Goal: Task Accomplishment & Management: Use online tool/utility

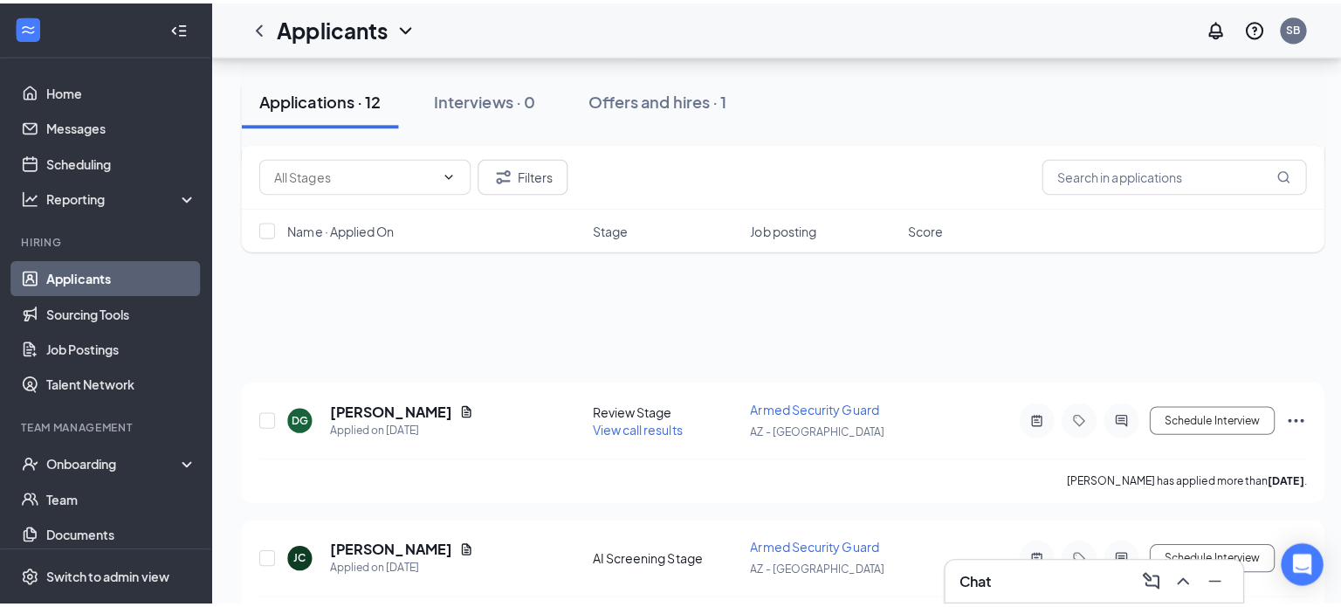
scroll to position [175, 0]
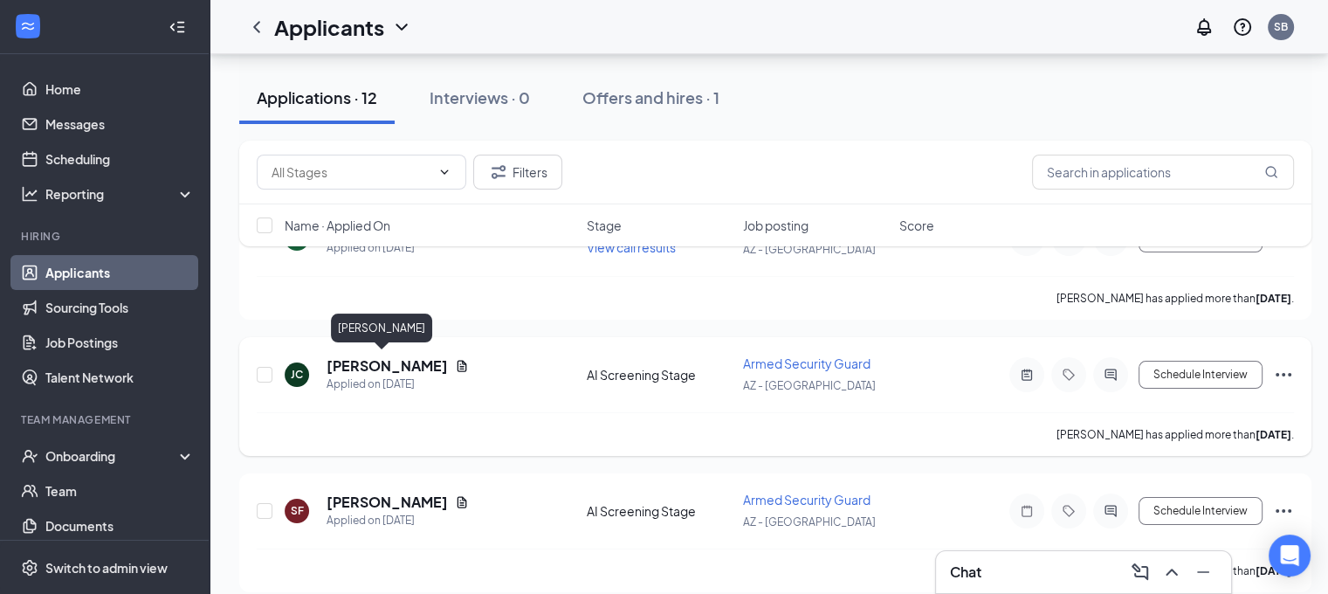
click at [367, 365] on h5 "[PERSON_NAME]" at bounding box center [386, 365] width 121 height 19
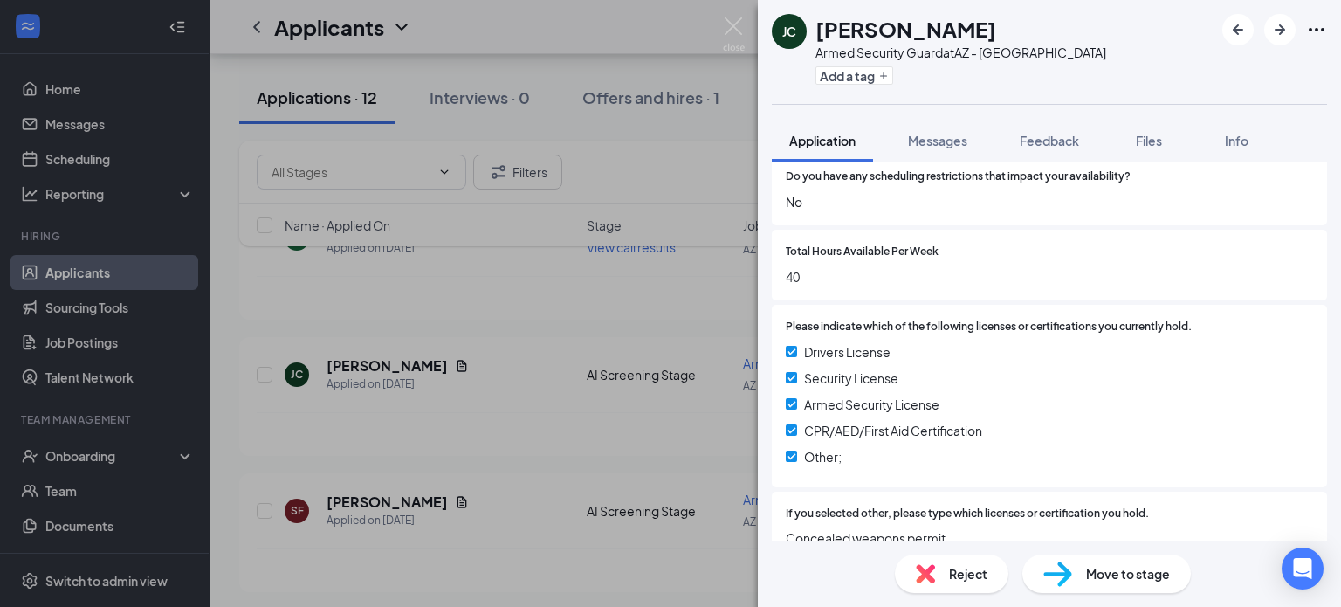
scroll to position [873, 0]
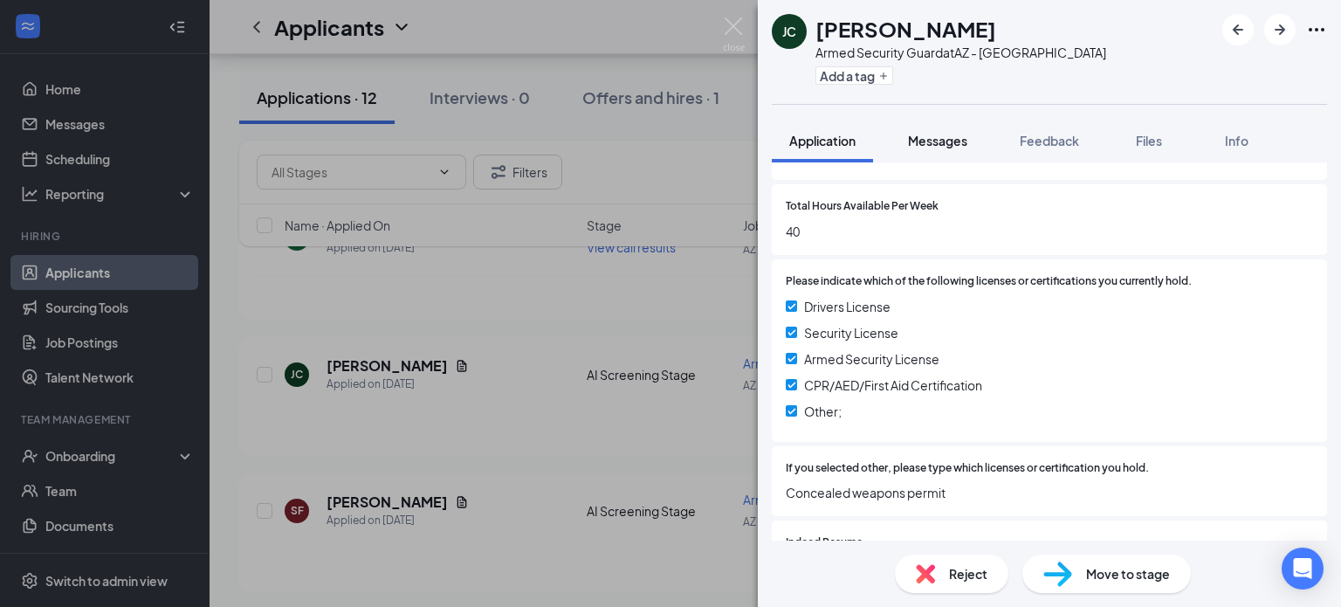
click at [929, 142] on span "Messages" at bounding box center [937, 141] width 59 height 16
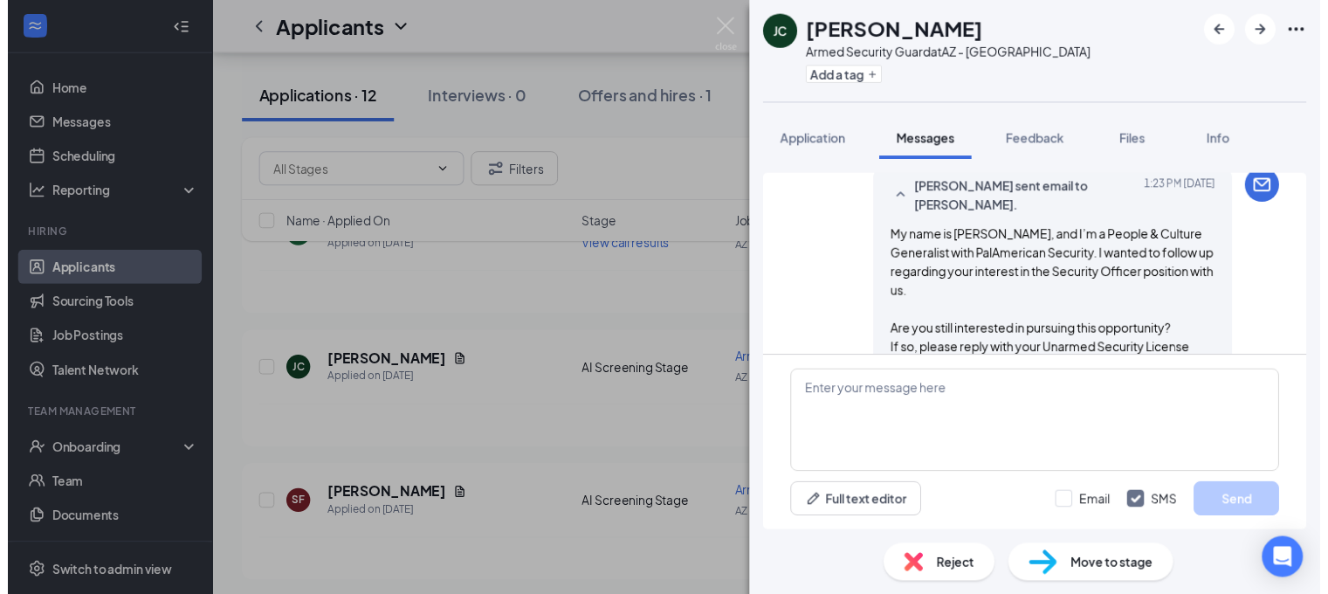
scroll to position [670, 0]
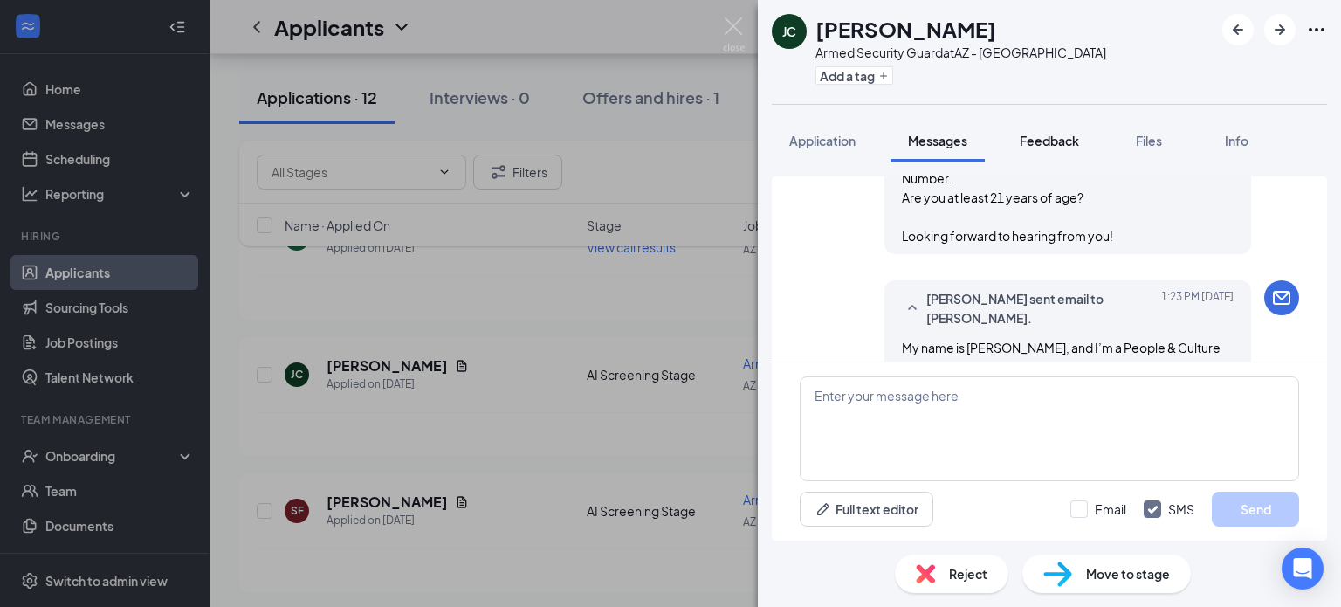
click at [1051, 141] on span "Feedback" at bounding box center [1049, 141] width 59 height 16
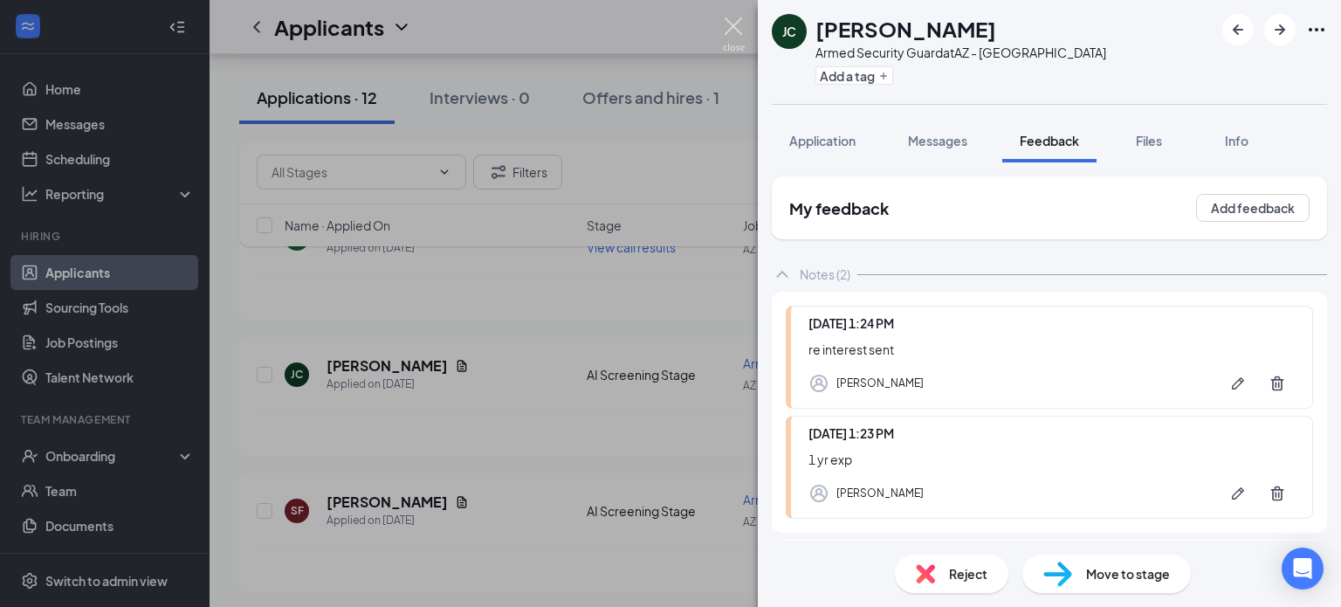
click at [731, 25] on img at bounding box center [734, 34] width 22 height 34
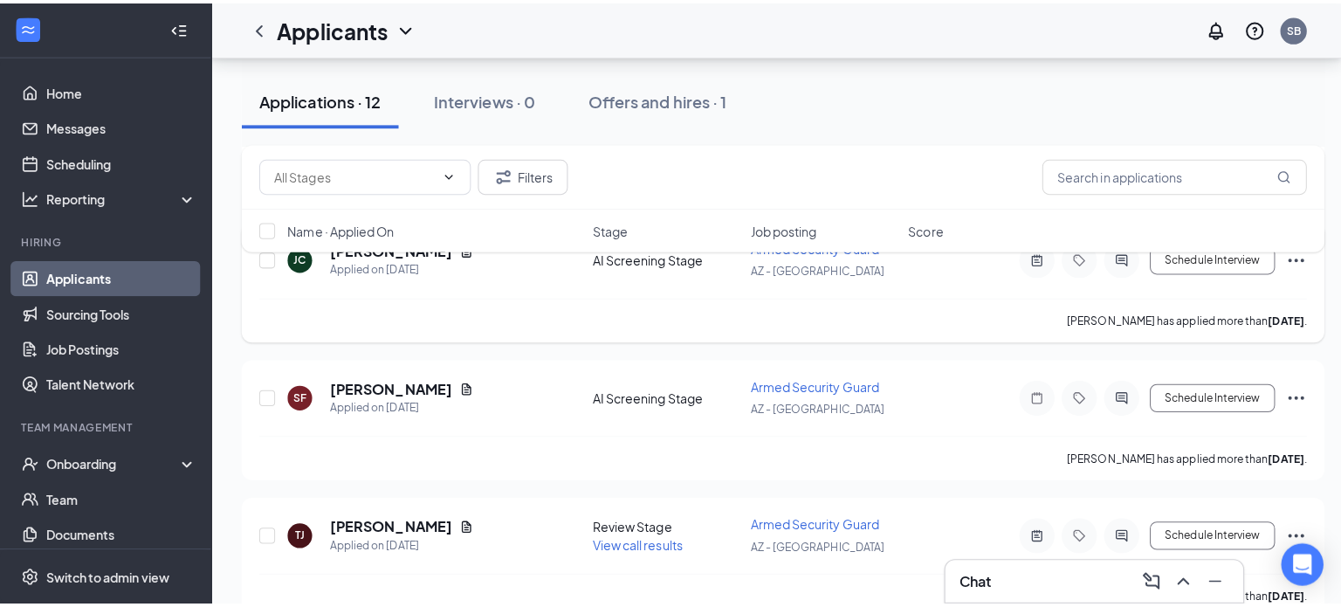
scroll to position [349, 0]
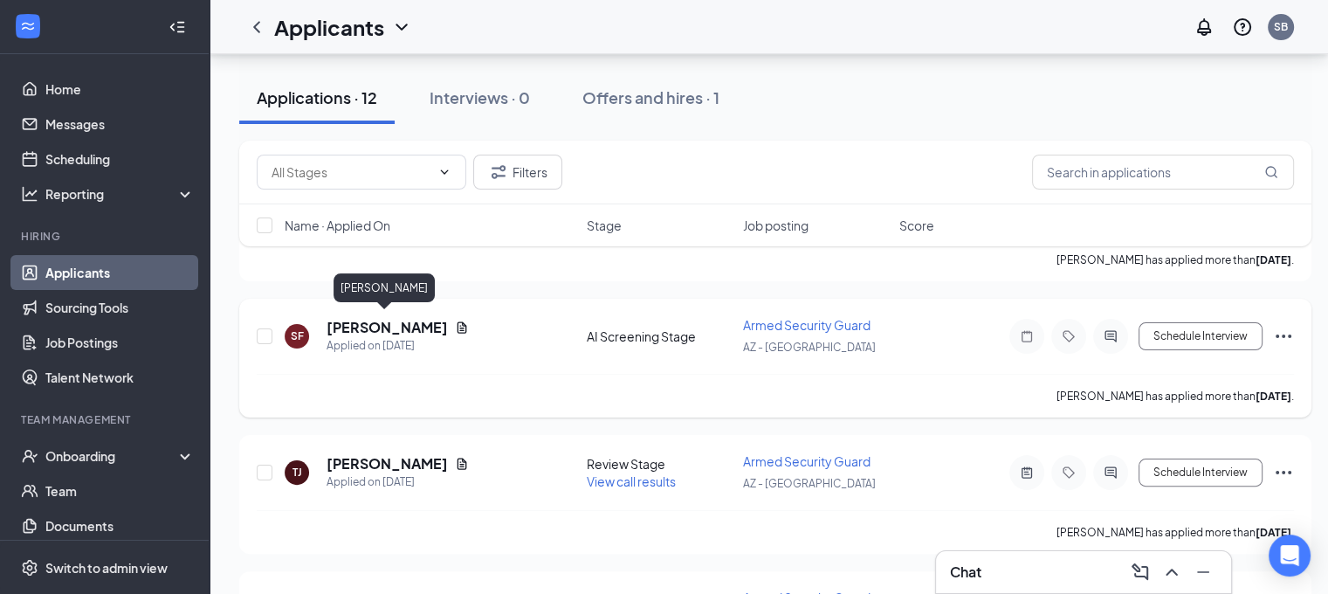
click at [384, 326] on h5 "[PERSON_NAME]" at bounding box center [386, 327] width 121 height 19
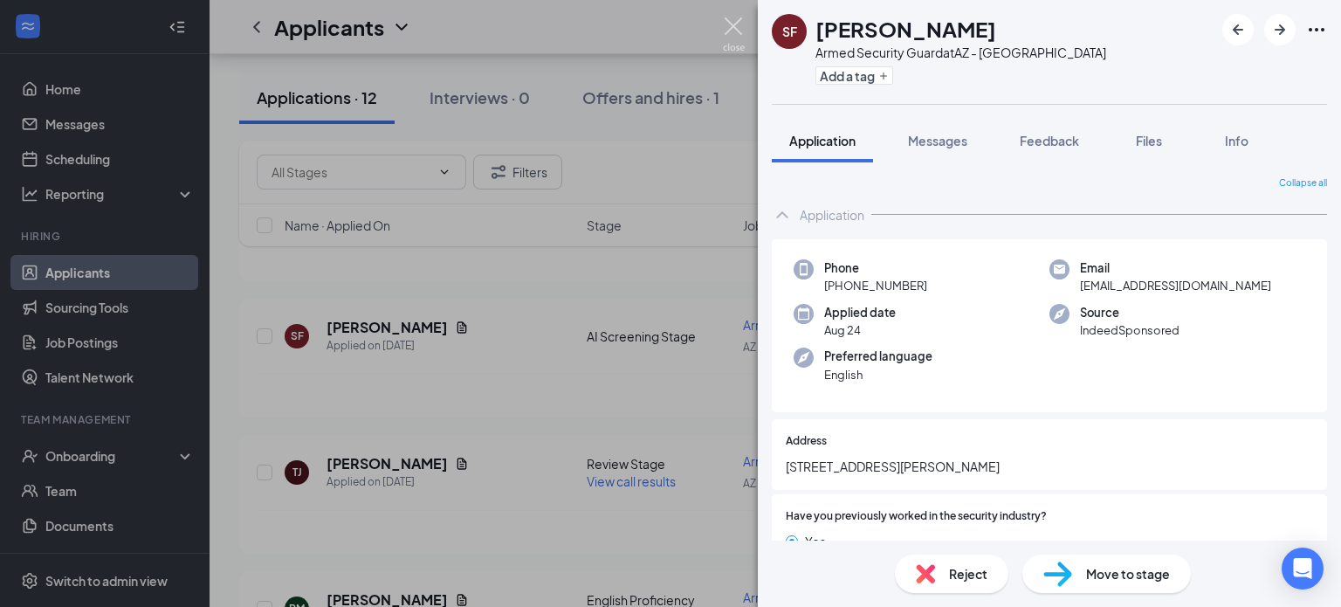
click at [732, 27] on img at bounding box center [734, 34] width 22 height 34
